Goal: Task Accomplishment & Management: Manage account settings

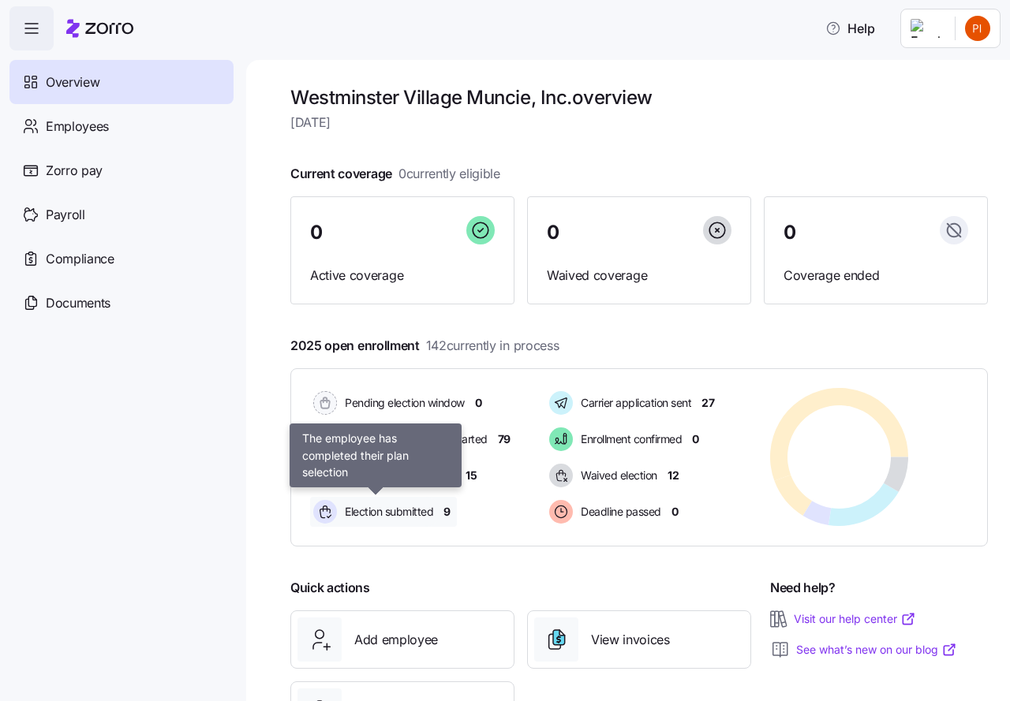
click at [375, 510] on span "Election submitted" at bounding box center [386, 512] width 93 height 16
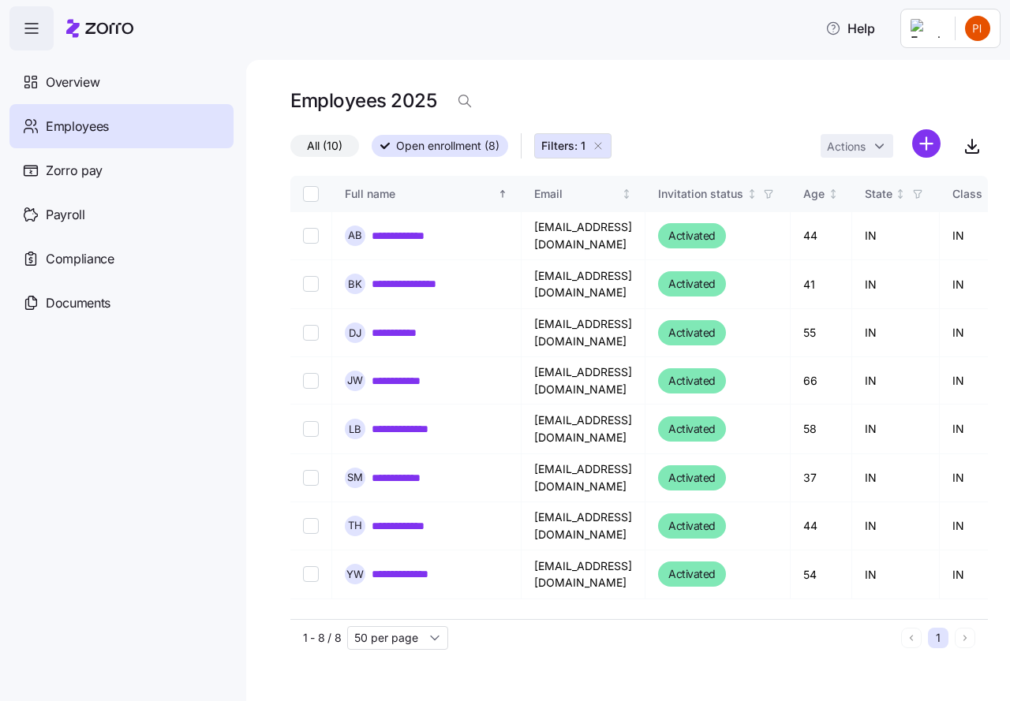
click at [599, 145] on icon "button" at bounding box center [598, 146] width 13 height 13
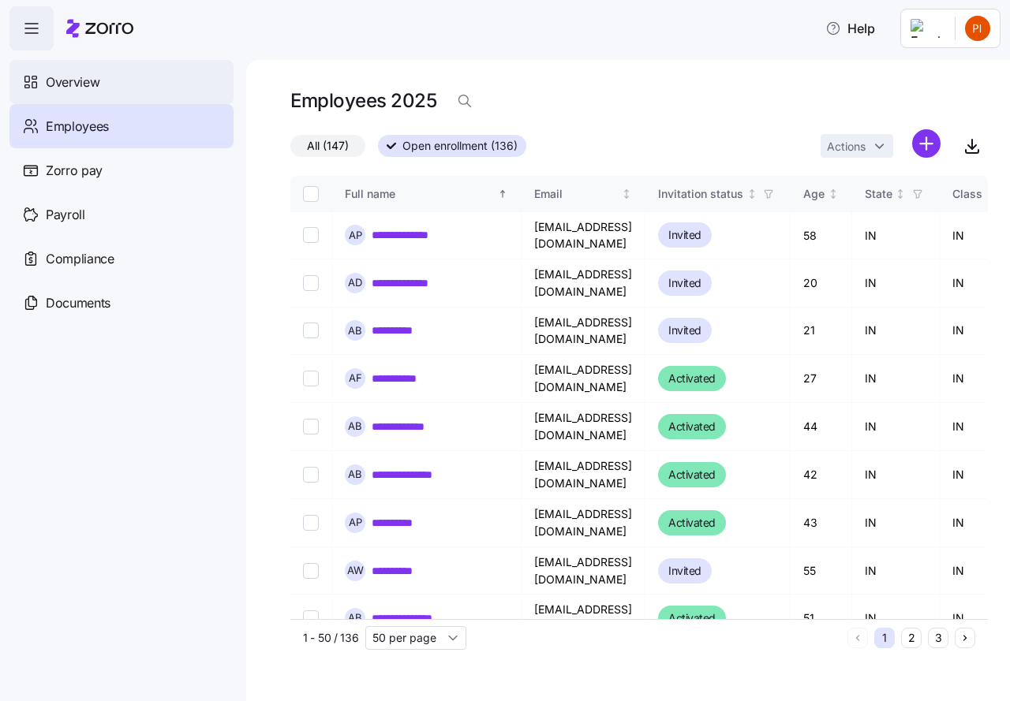
click at [94, 82] on span "Overview" at bounding box center [73, 83] width 54 height 20
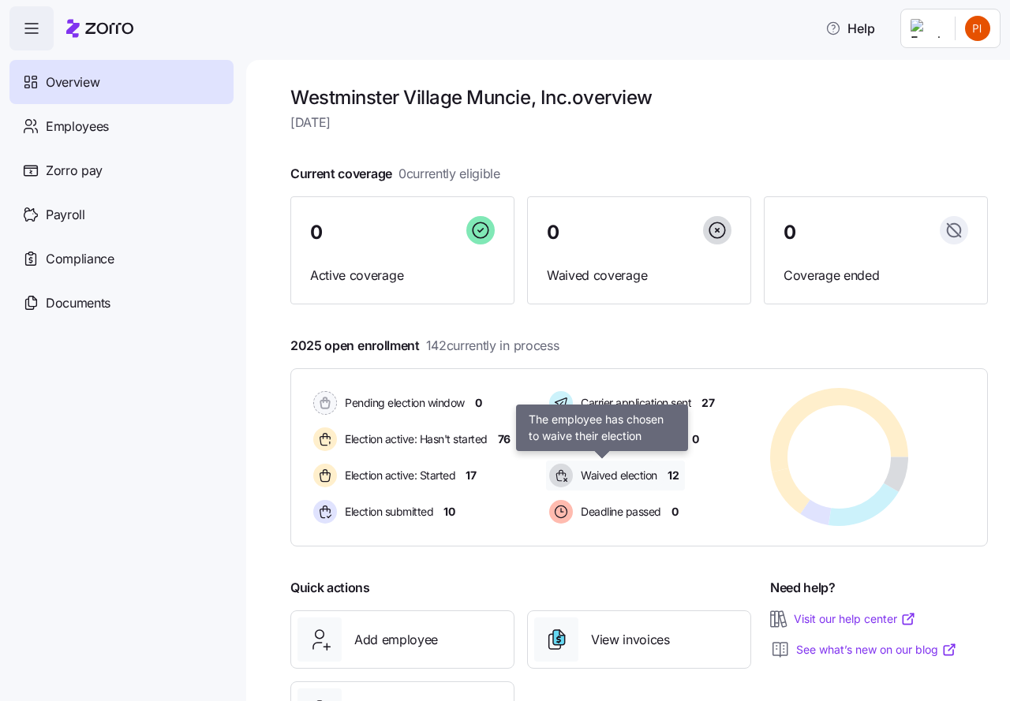
click at [641, 475] on span "Waived election" at bounding box center [616, 476] width 81 height 16
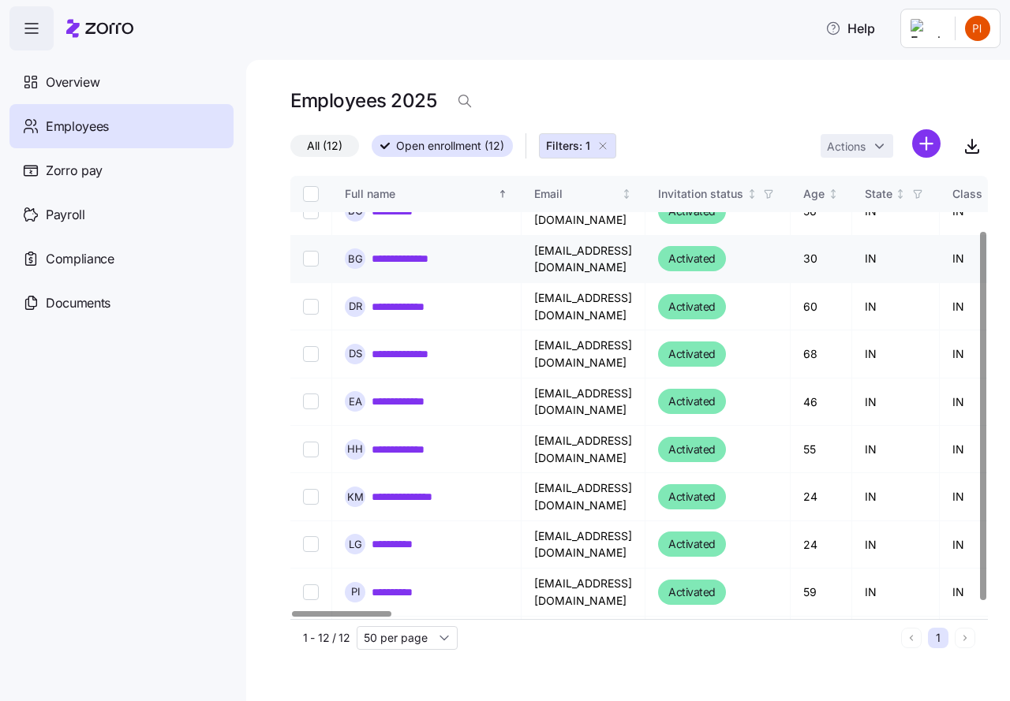
scroll to position [75, 0]
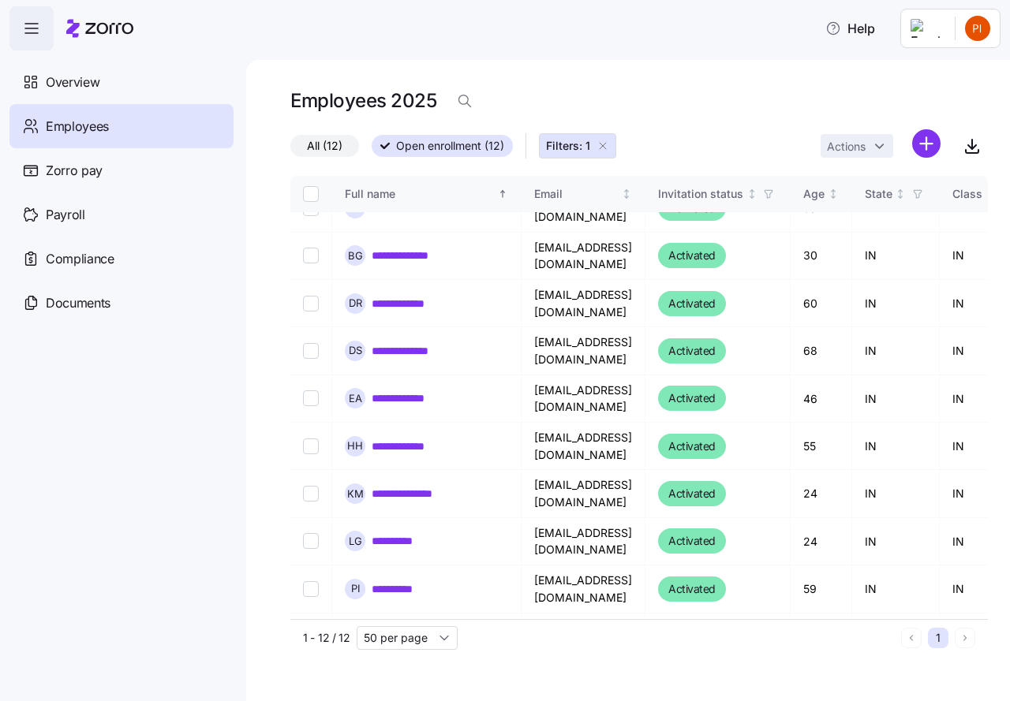
click at [604, 145] on icon "button" at bounding box center [602, 146] width 6 height 6
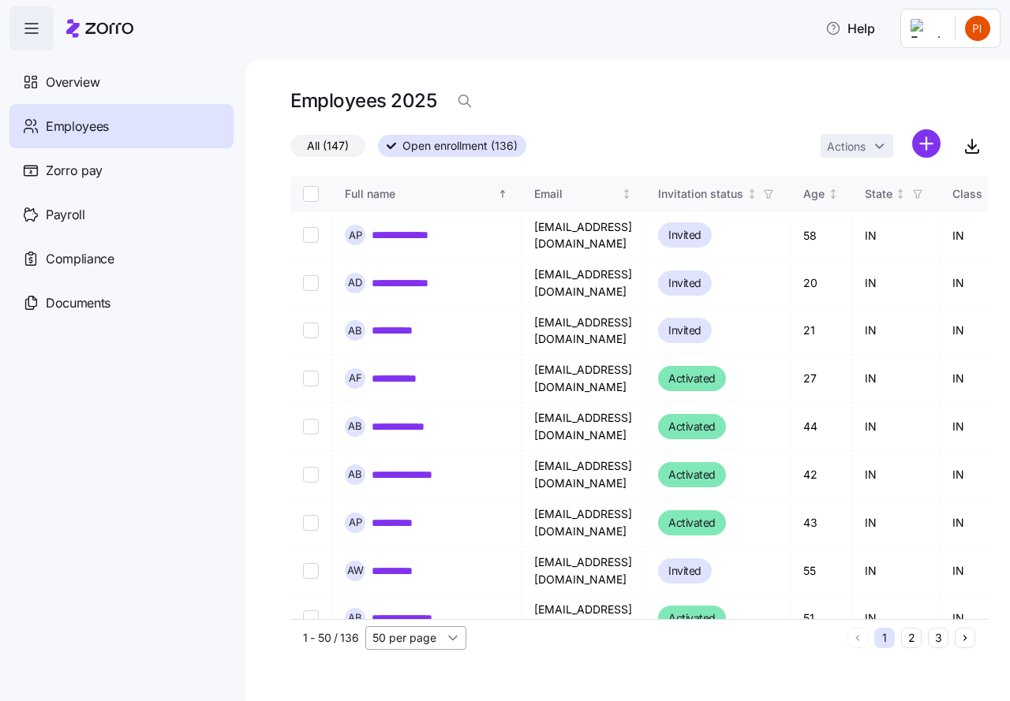
click at [447, 637] on input "50 per page" at bounding box center [415, 638] width 101 height 24
click at [411, 603] on span "150 per page" at bounding box center [411, 601] width 69 height 17
type input "150 per page"
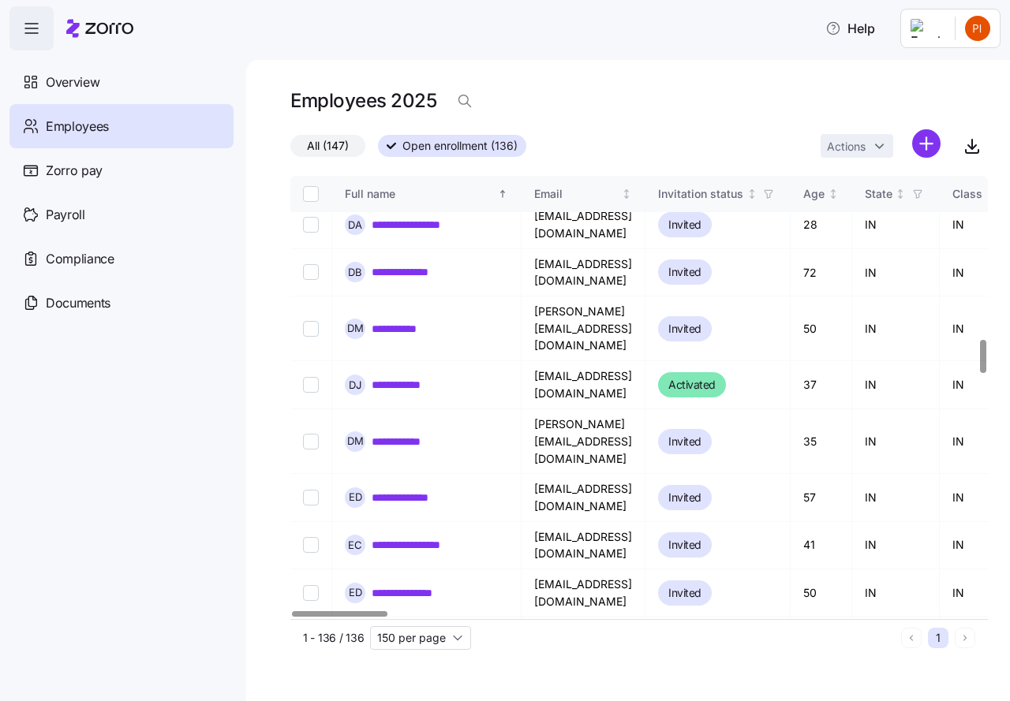
scroll to position [2189, 0]
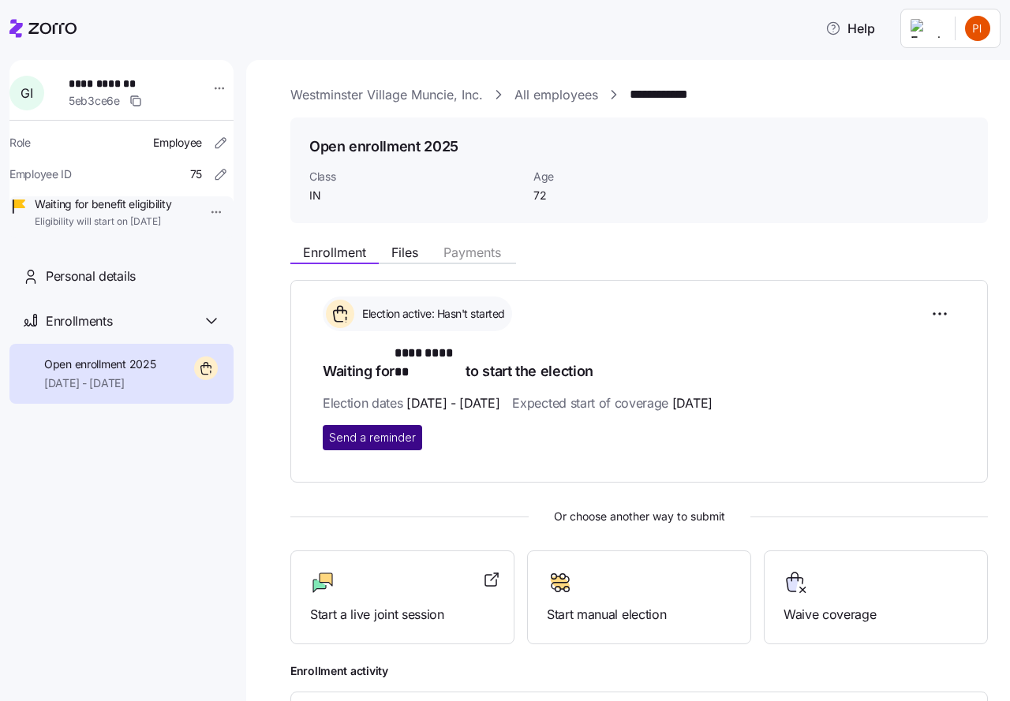
click at [380, 430] on span "Send a reminder" at bounding box center [372, 438] width 87 height 16
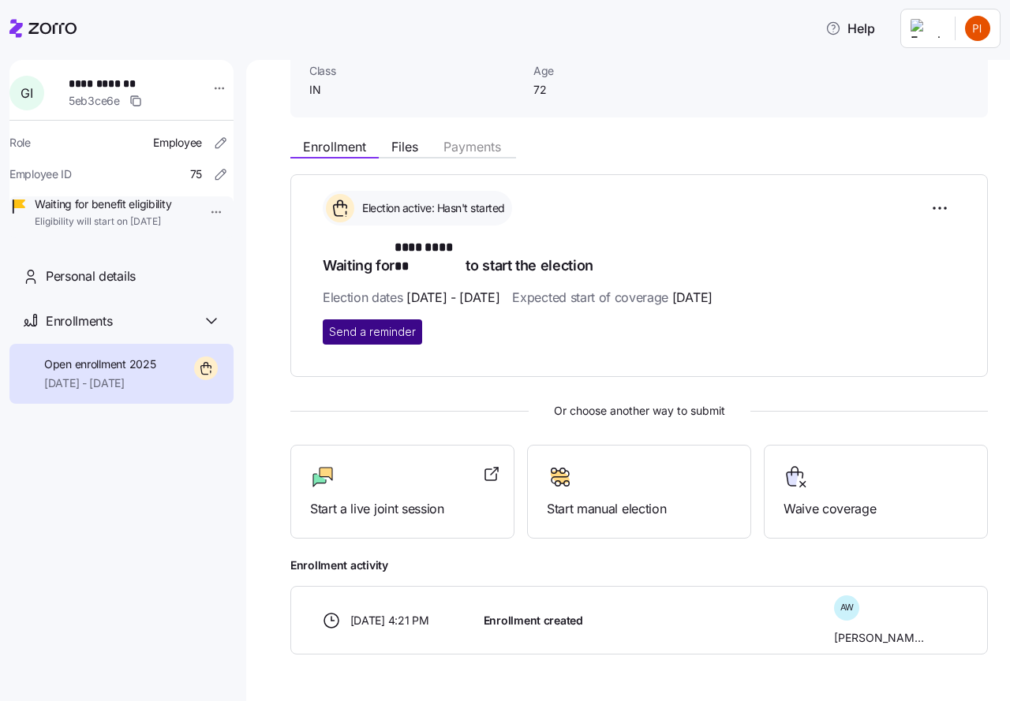
scroll to position [112, 0]
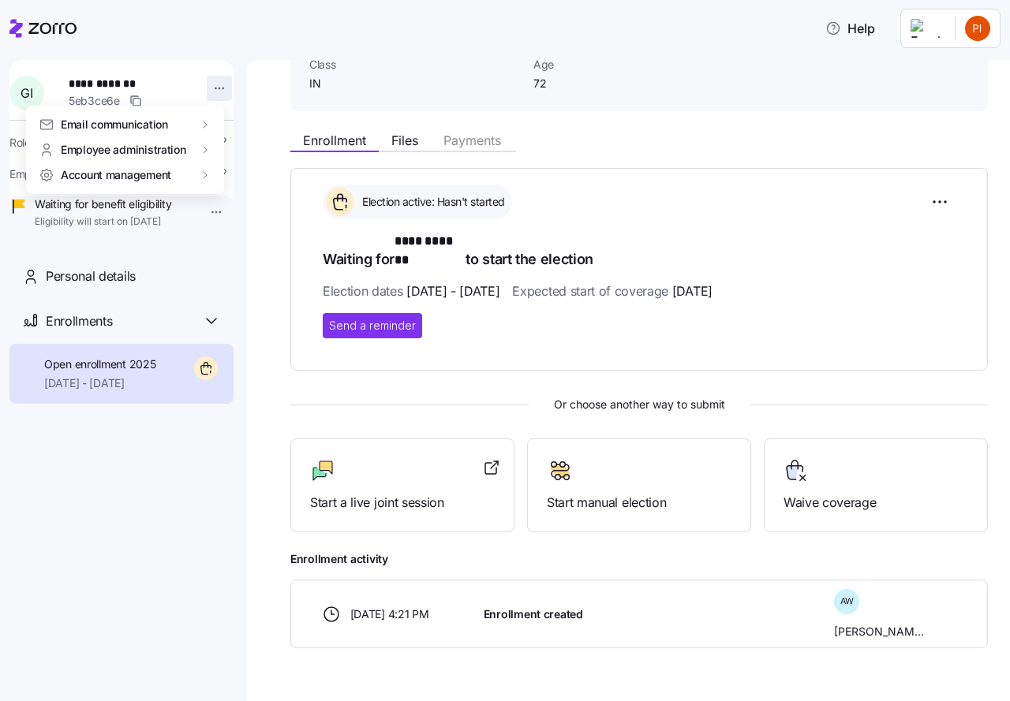
click at [215, 88] on html "**********" at bounding box center [505, 346] width 1010 height 692
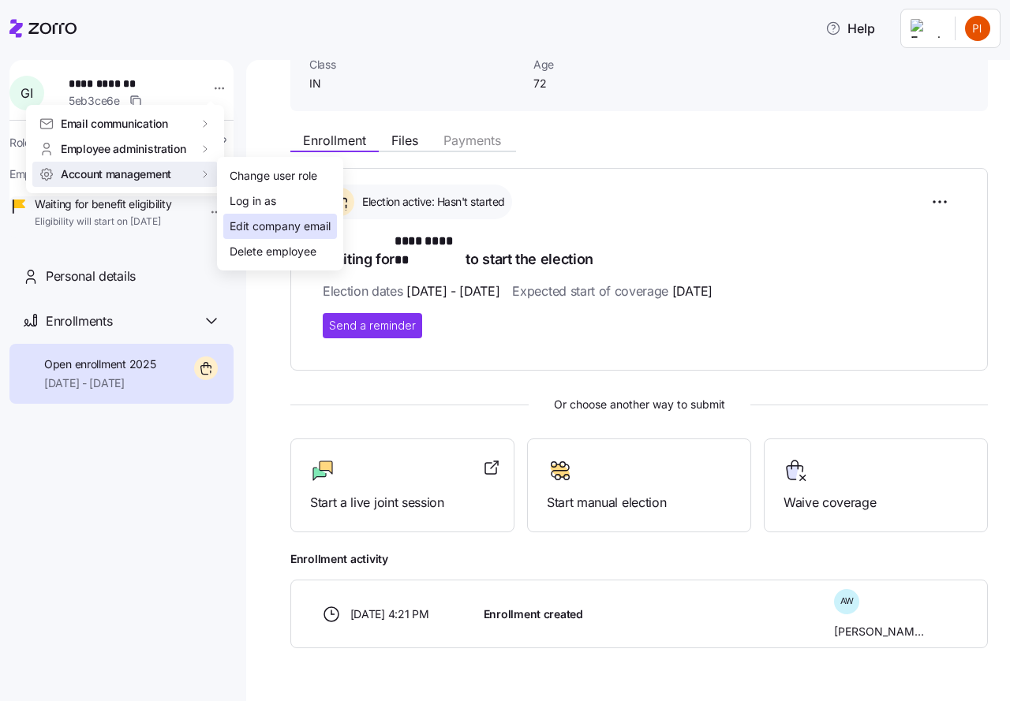
click at [241, 226] on div "Edit company email" at bounding box center [280, 226] width 101 height 17
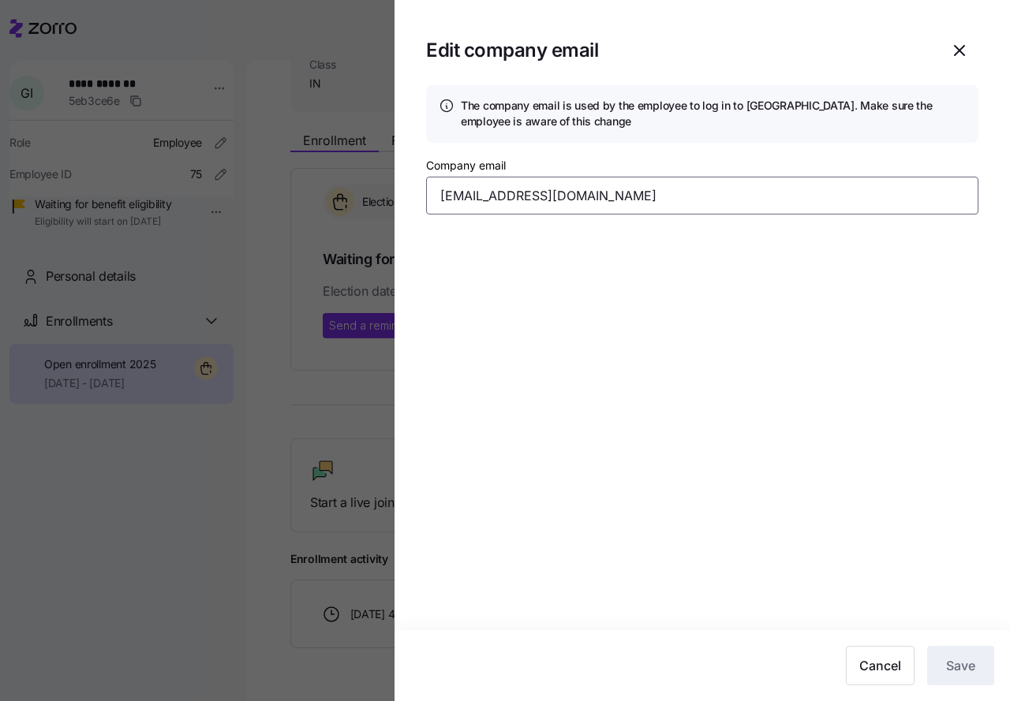
click at [581, 196] on input "gireland65@gmail.com" at bounding box center [702, 196] width 552 height 38
type input "gireland65@gmail.com"
click at [895, 606] on section "Edit company email The company email is used by the employee to log in to Zorro…" at bounding box center [701, 350] width 615 height 701
click at [959, 53] on icon "button" at bounding box center [959, 50] width 19 height 19
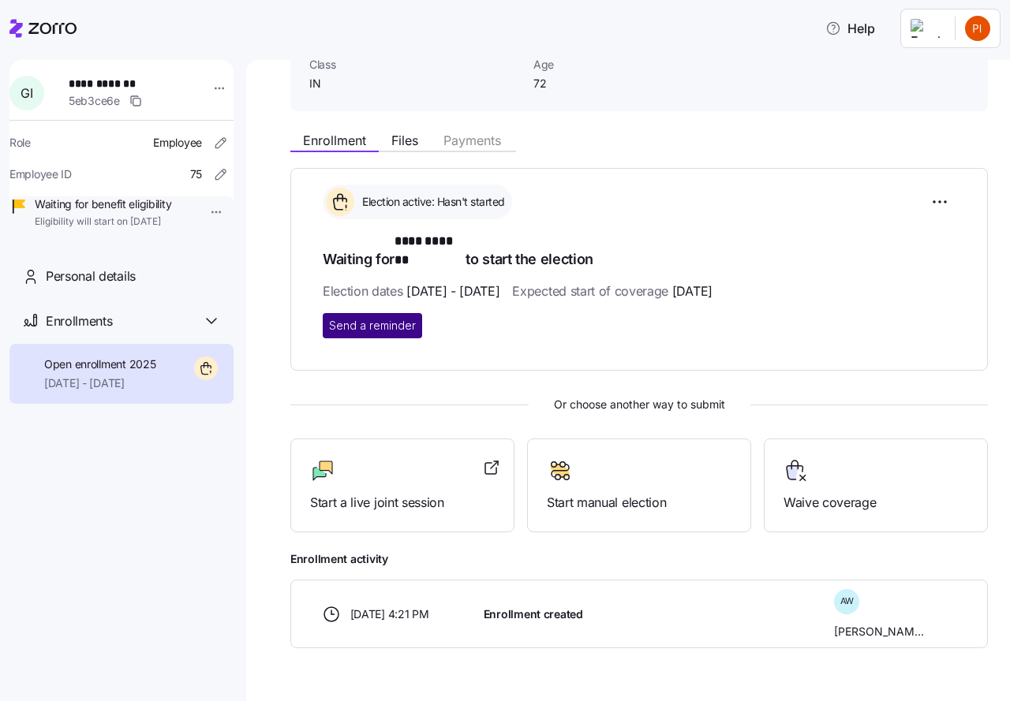
click at [379, 318] on span "Send a reminder" at bounding box center [372, 326] width 87 height 16
click at [350, 139] on span "Enrollment" at bounding box center [334, 140] width 63 height 13
click at [41, 27] on icon at bounding box center [52, 28] width 48 height 11
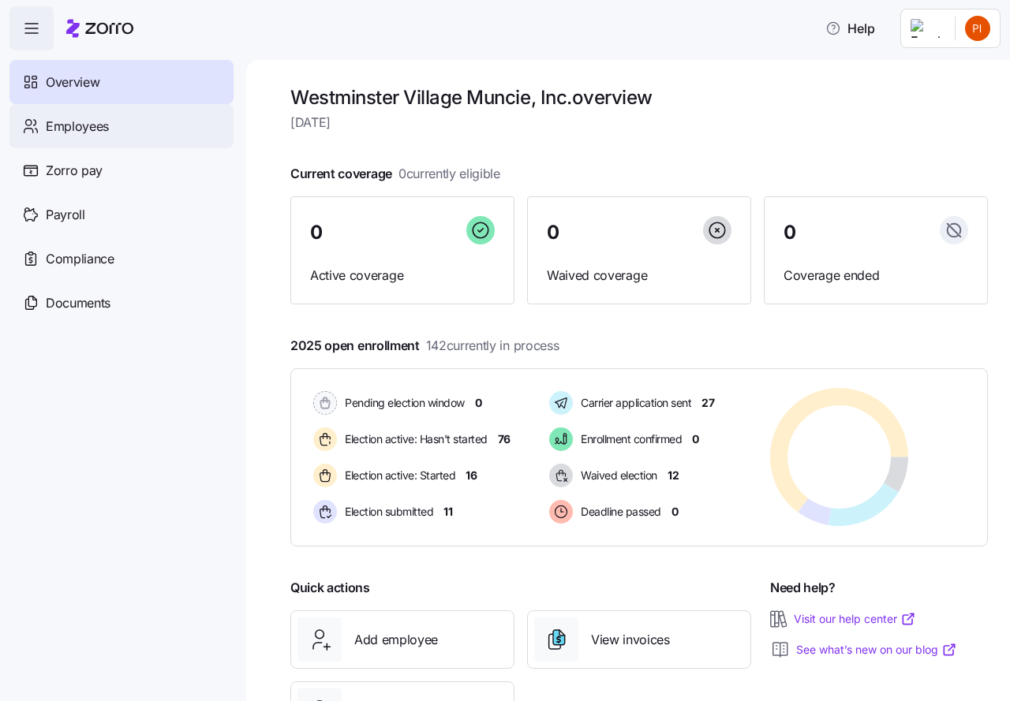
click at [77, 126] on span "Employees" at bounding box center [77, 127] width 63 height 20
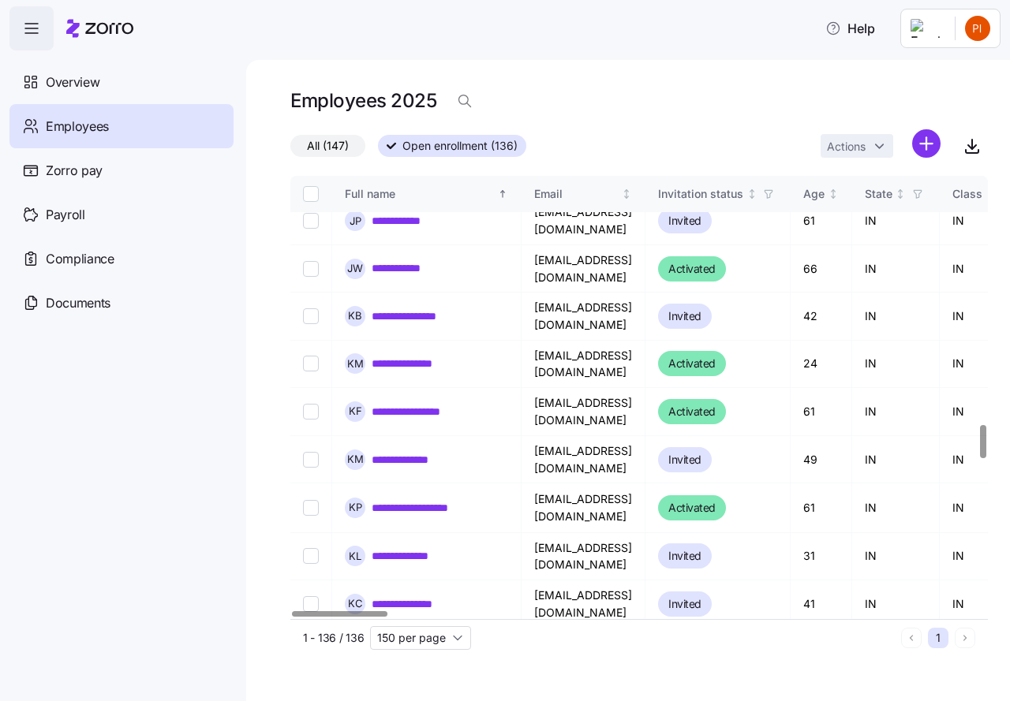
scroll to position [3333, 0]
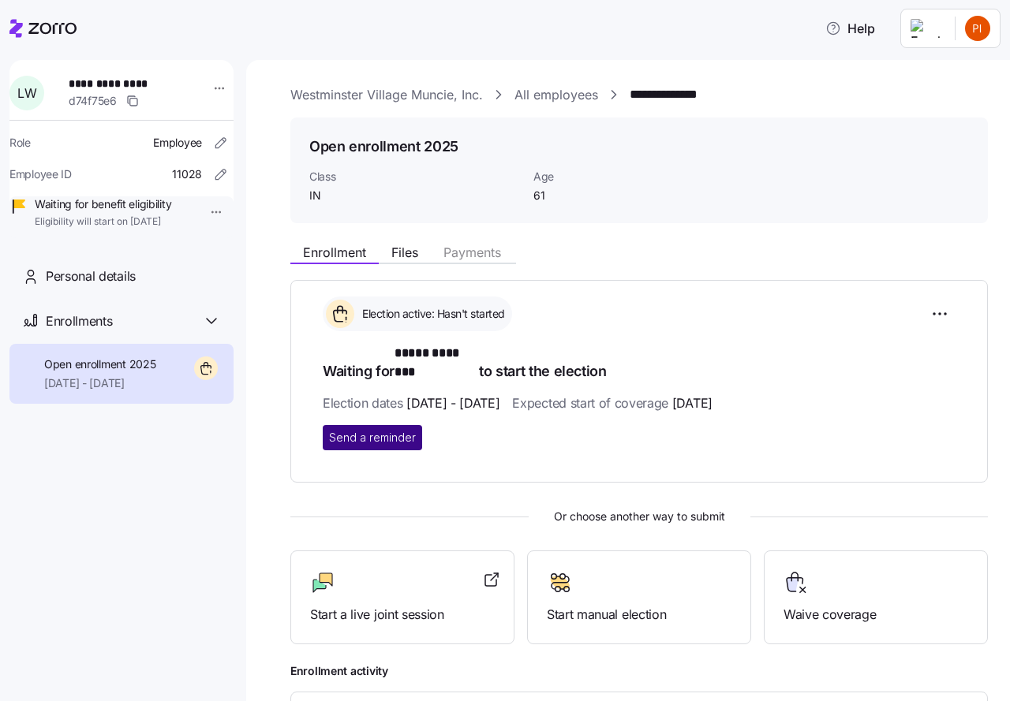
click at [385, 430] on span "Send a reminder" at bounding box center [372, 438] width 87 height 16
click at [387, 95] on link "Westminster Village Muncie, Inc." at bounding box center [386, 95] width 192 height 20
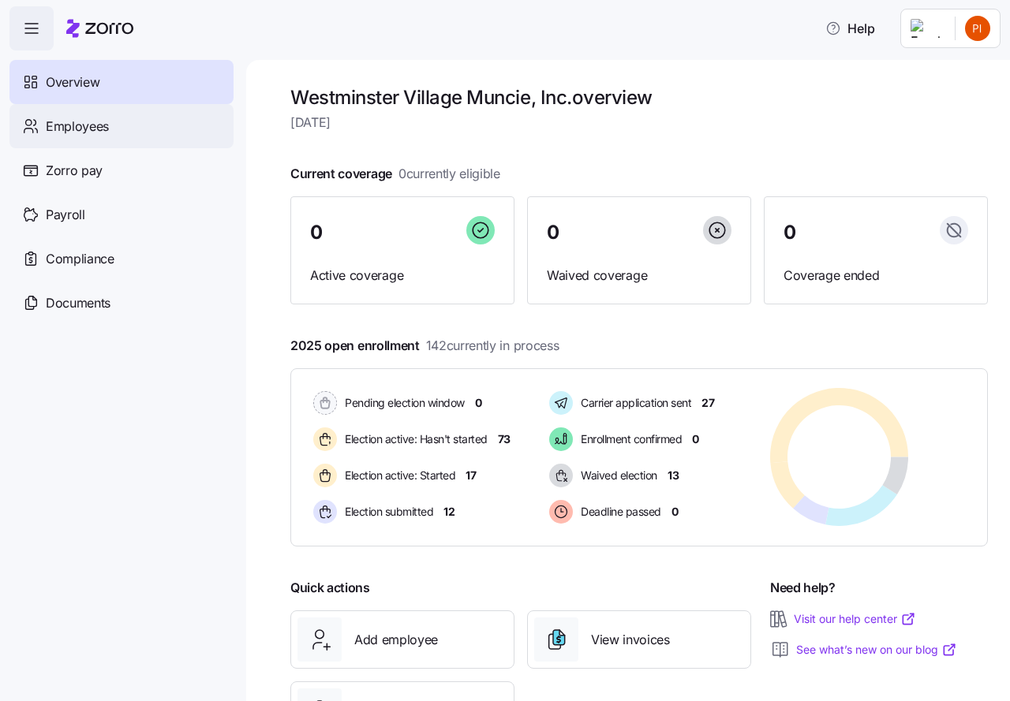
click at [91, 131] on span "Employees" at bounding box center [77, 127] width 63 height 20
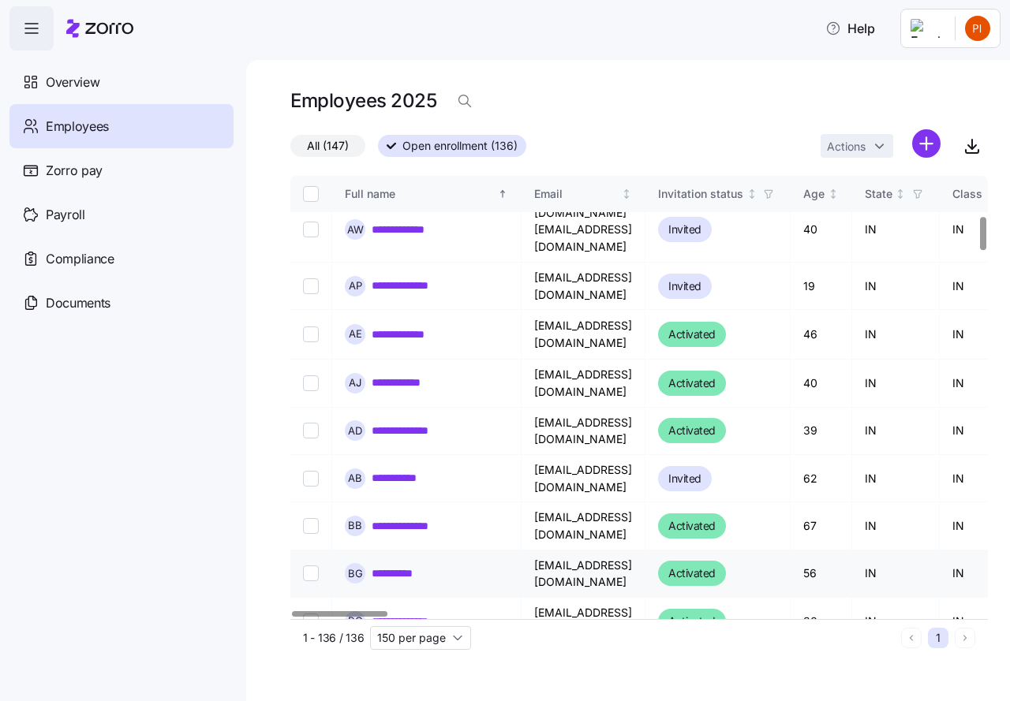
scroll to position [611, 0]
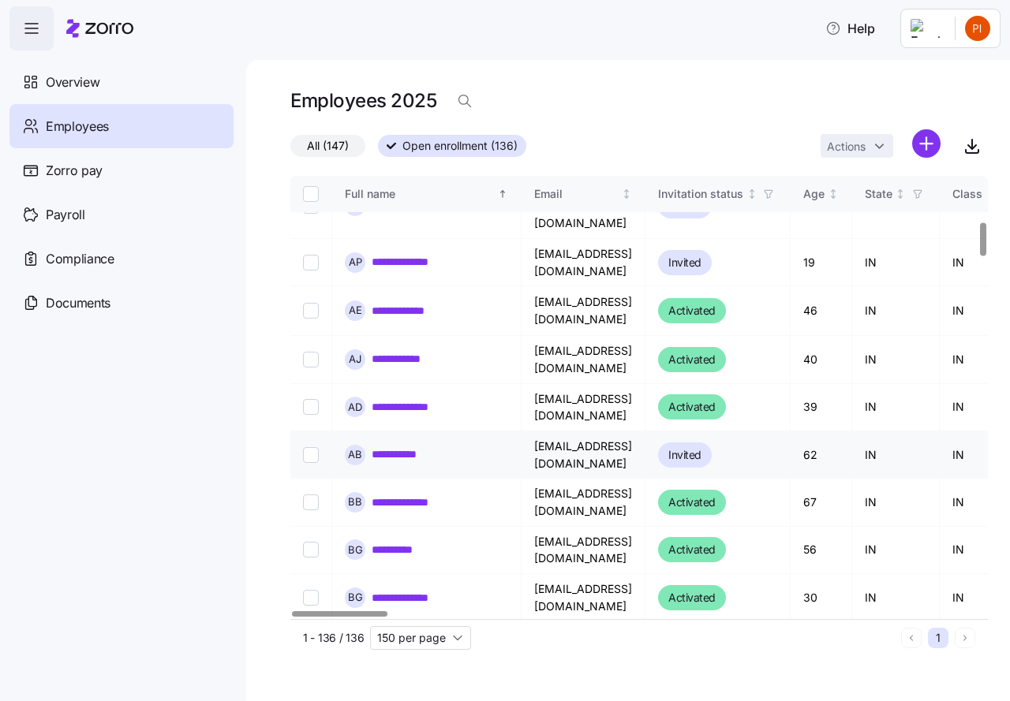
click at [384, 446] on link "**********" at bounding box center [402, 454] width 61 height 16
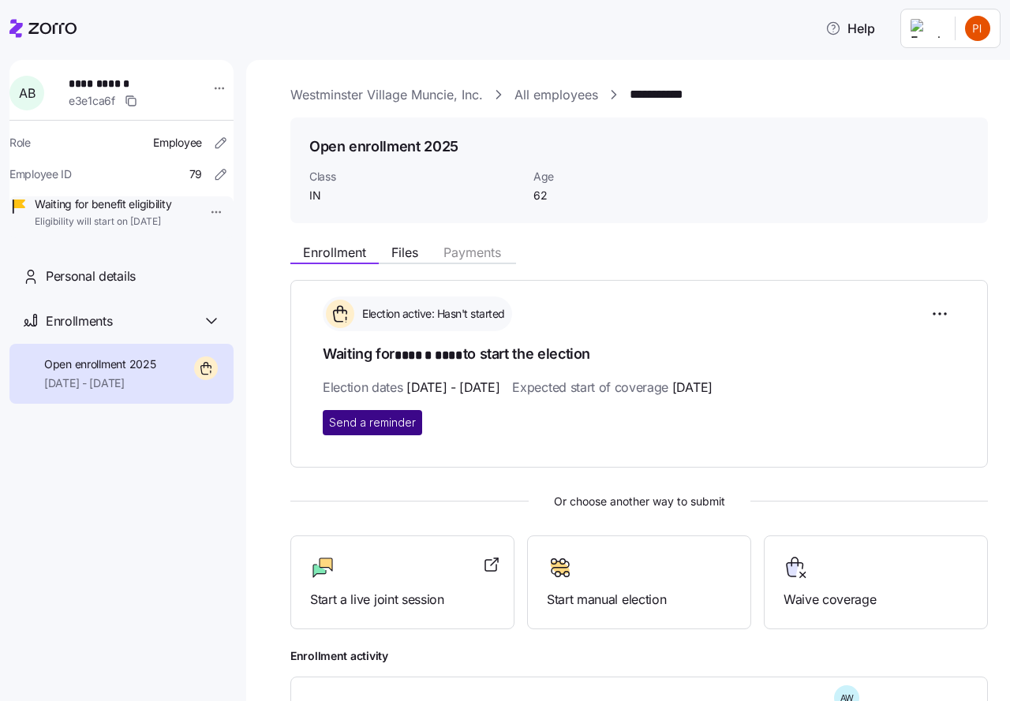
click at [379, 425] on span "Send a reminder" at bounding box center [372, 423] width 87 height 16
